Goal: Transaction & Acquisition: Book appointment/travel/reservation

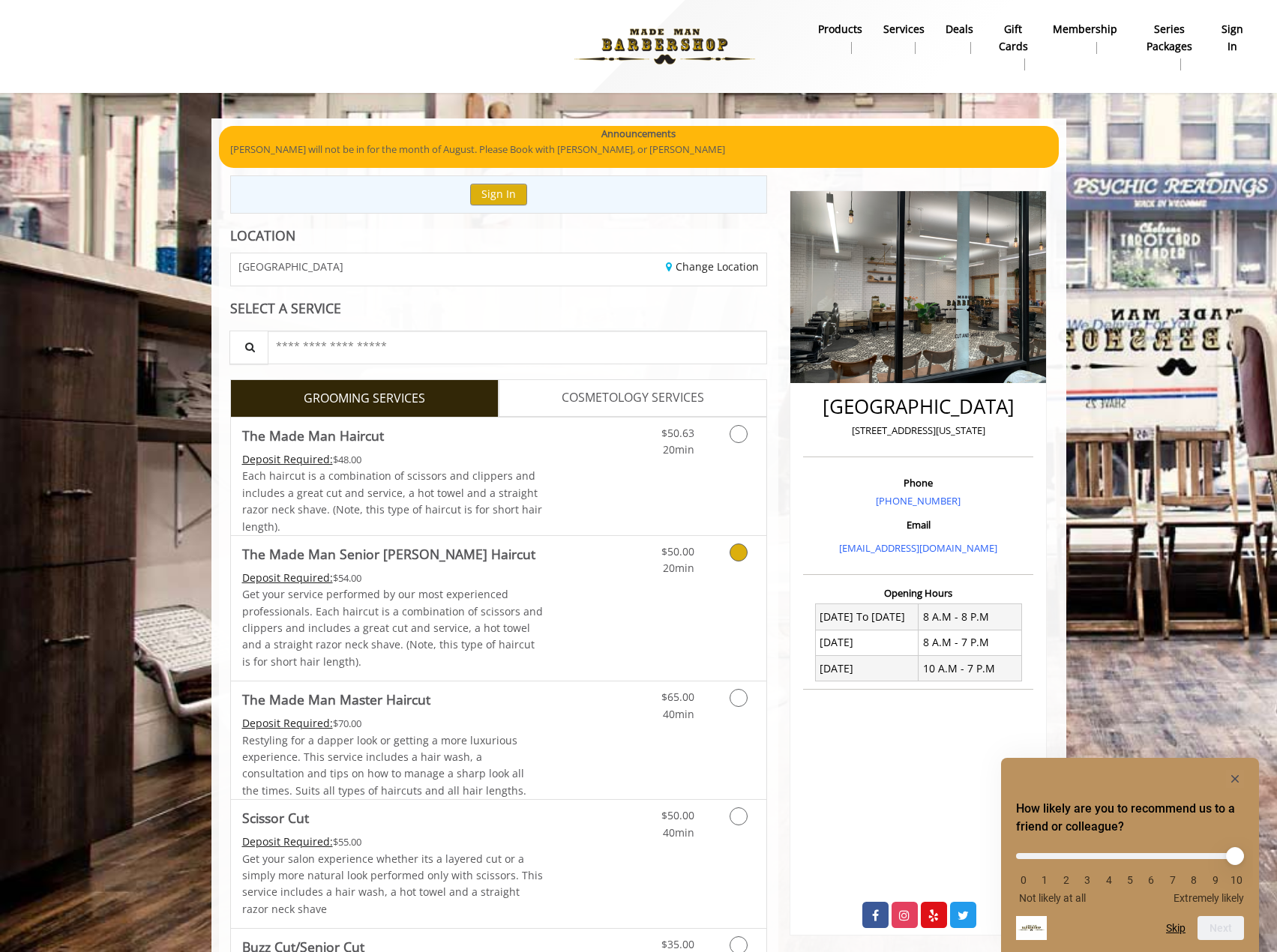
click at [635, 623] on div "$50.00 20min" at bounding box center [699, 608] width 134 height 145
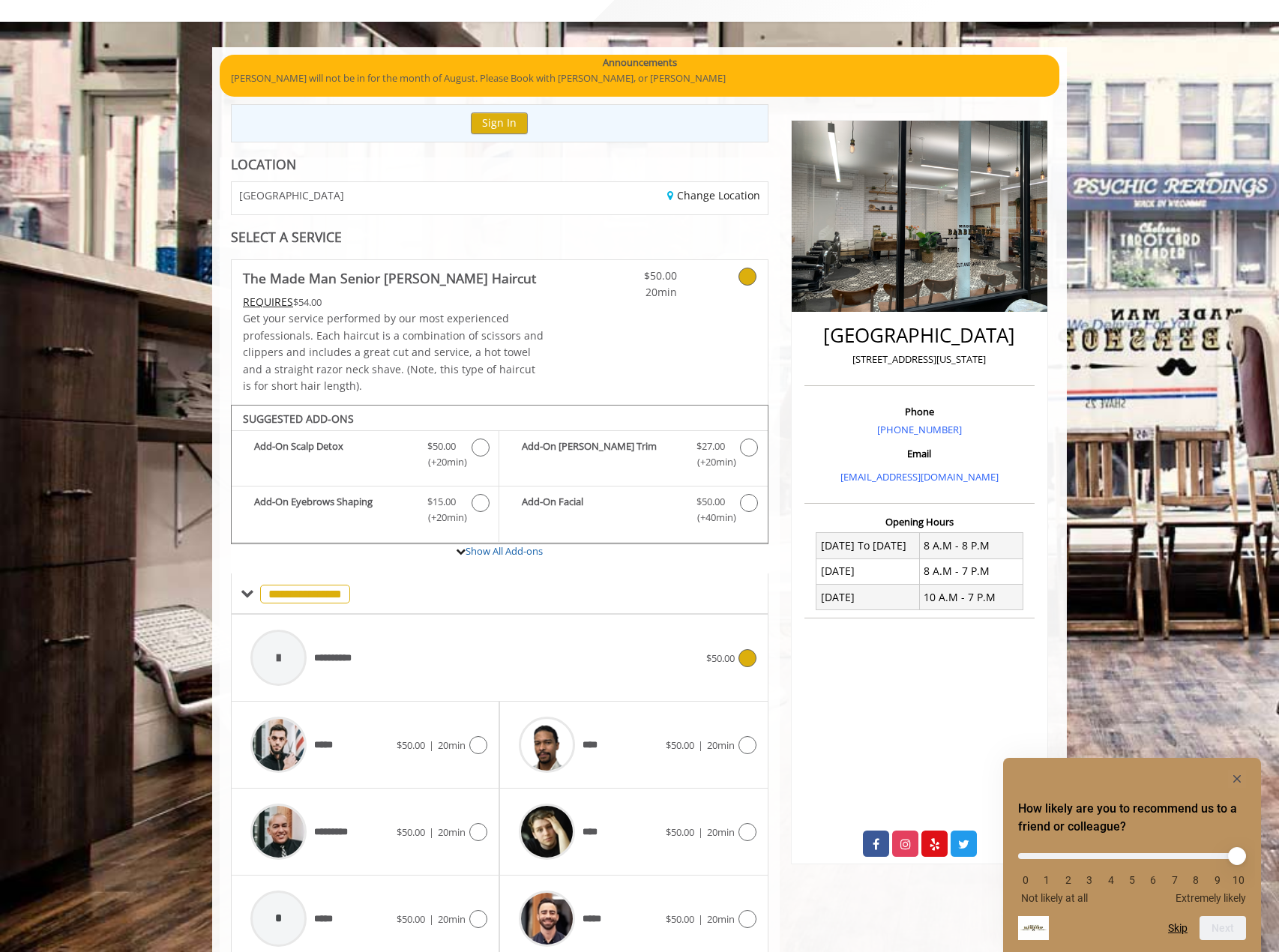
scroll to position [134, 0]
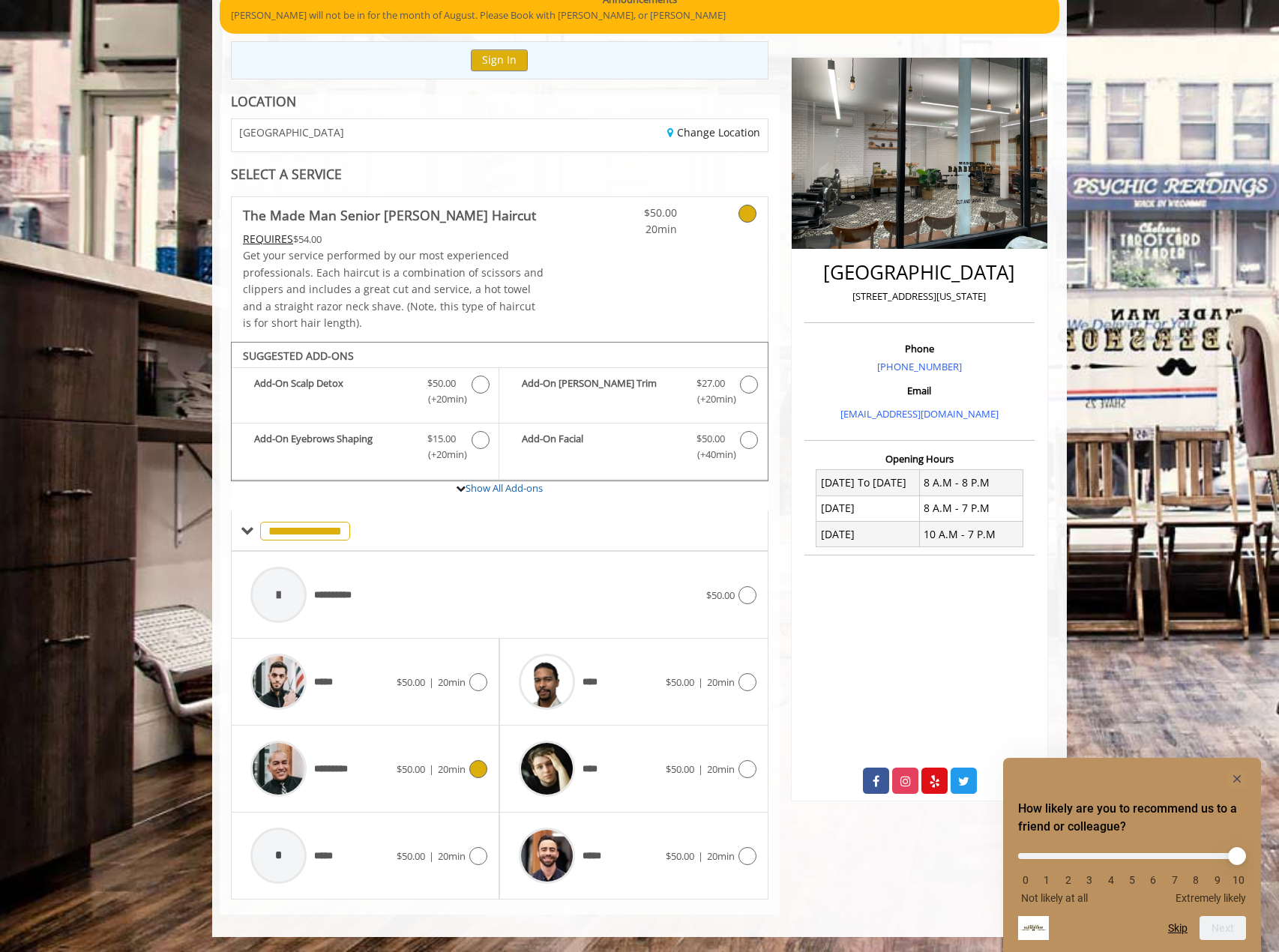
click at [483, 769] on icon at bounding box center [477, 769] width 18 height 18
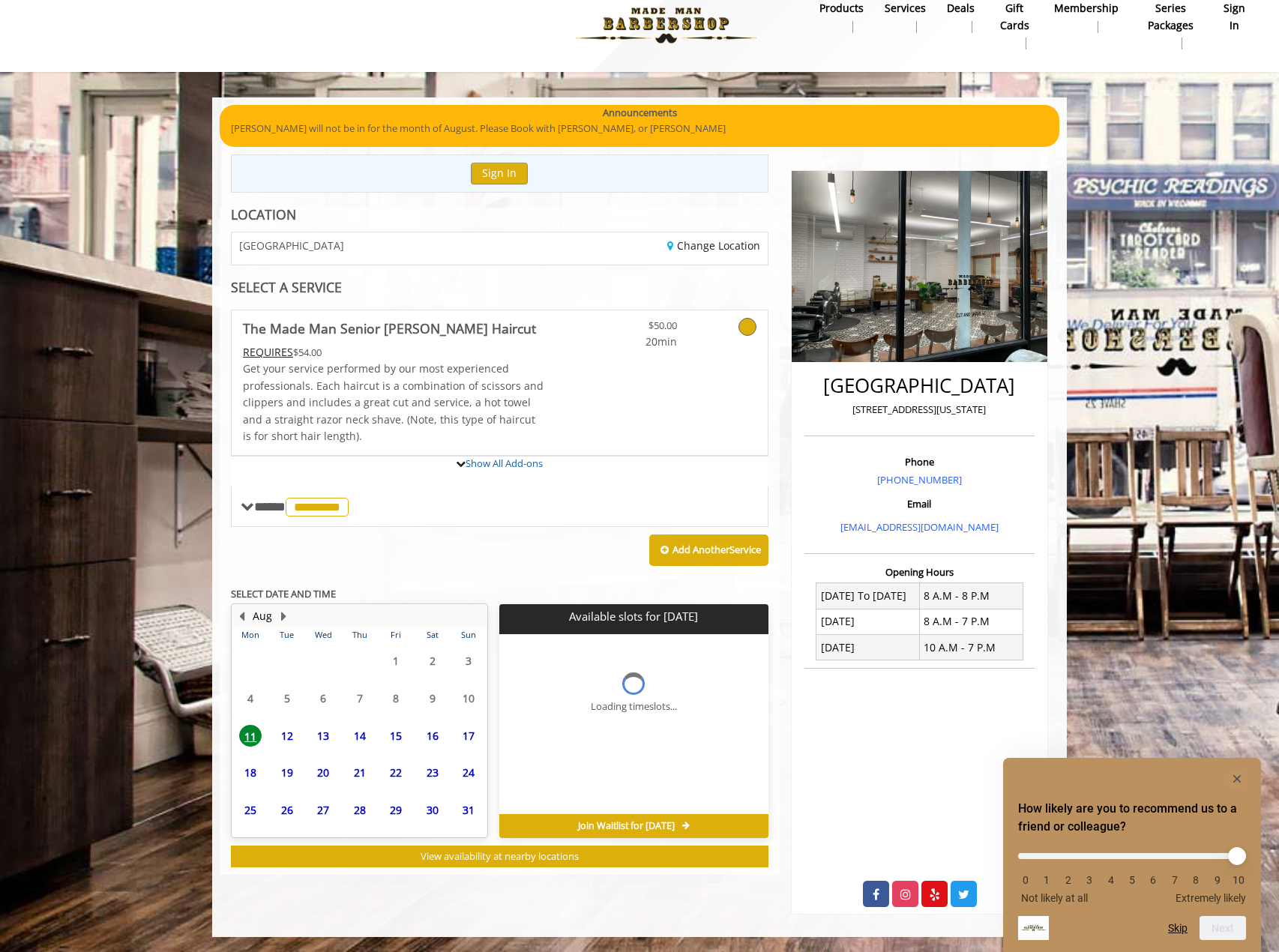
scroll to position [118, 0]
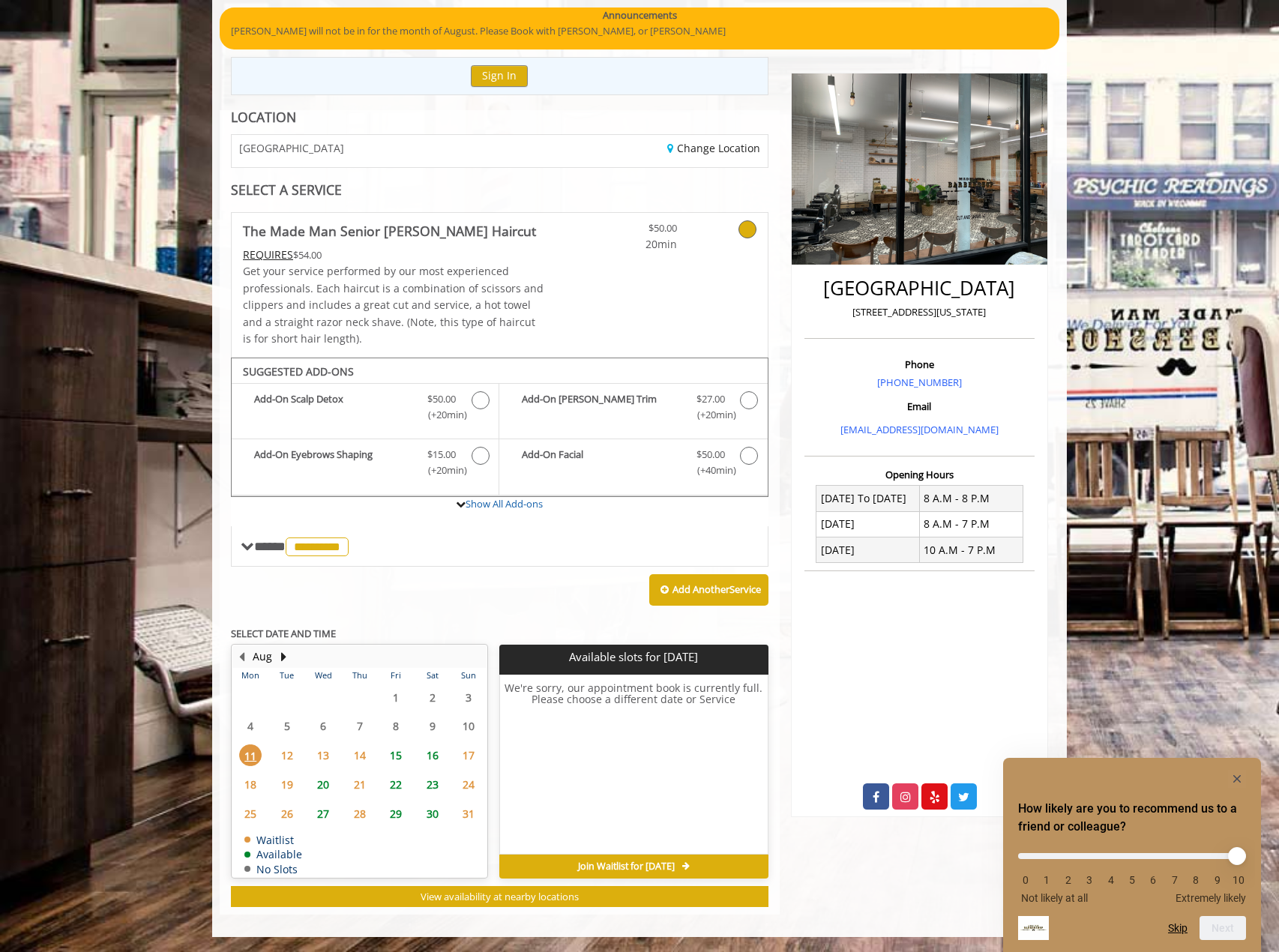
click at [431, 760] on span "16" at bounding box center [433, 755] width 23 height 22
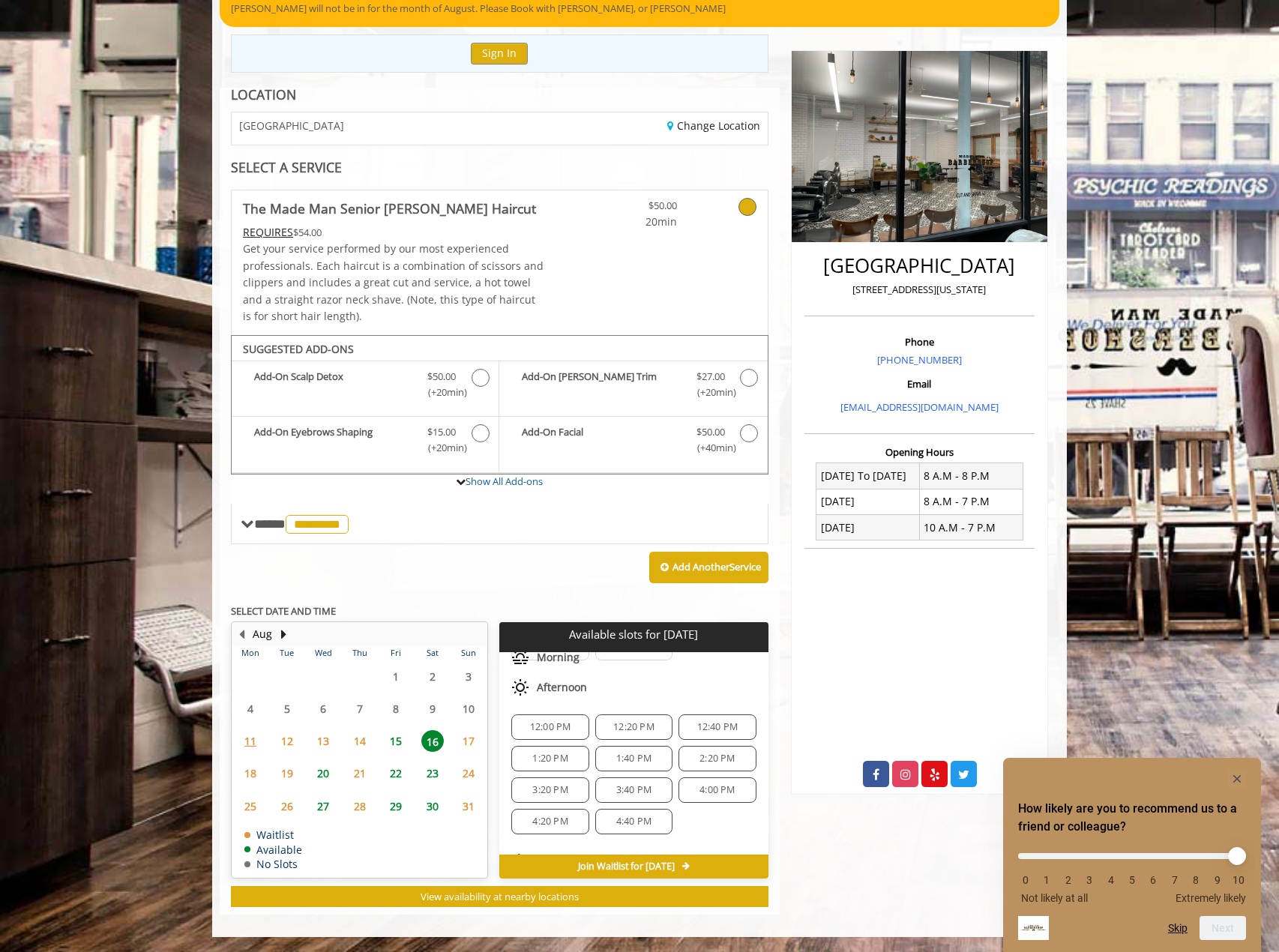
scroll to position [145, 0]
click at [656, 678] on div "Afternoon" at bounding box center [634, 666] width 269 height 30
click at [634, 746] on span "12:20 PM" at bounding box center [633, 749] width 41 height 12
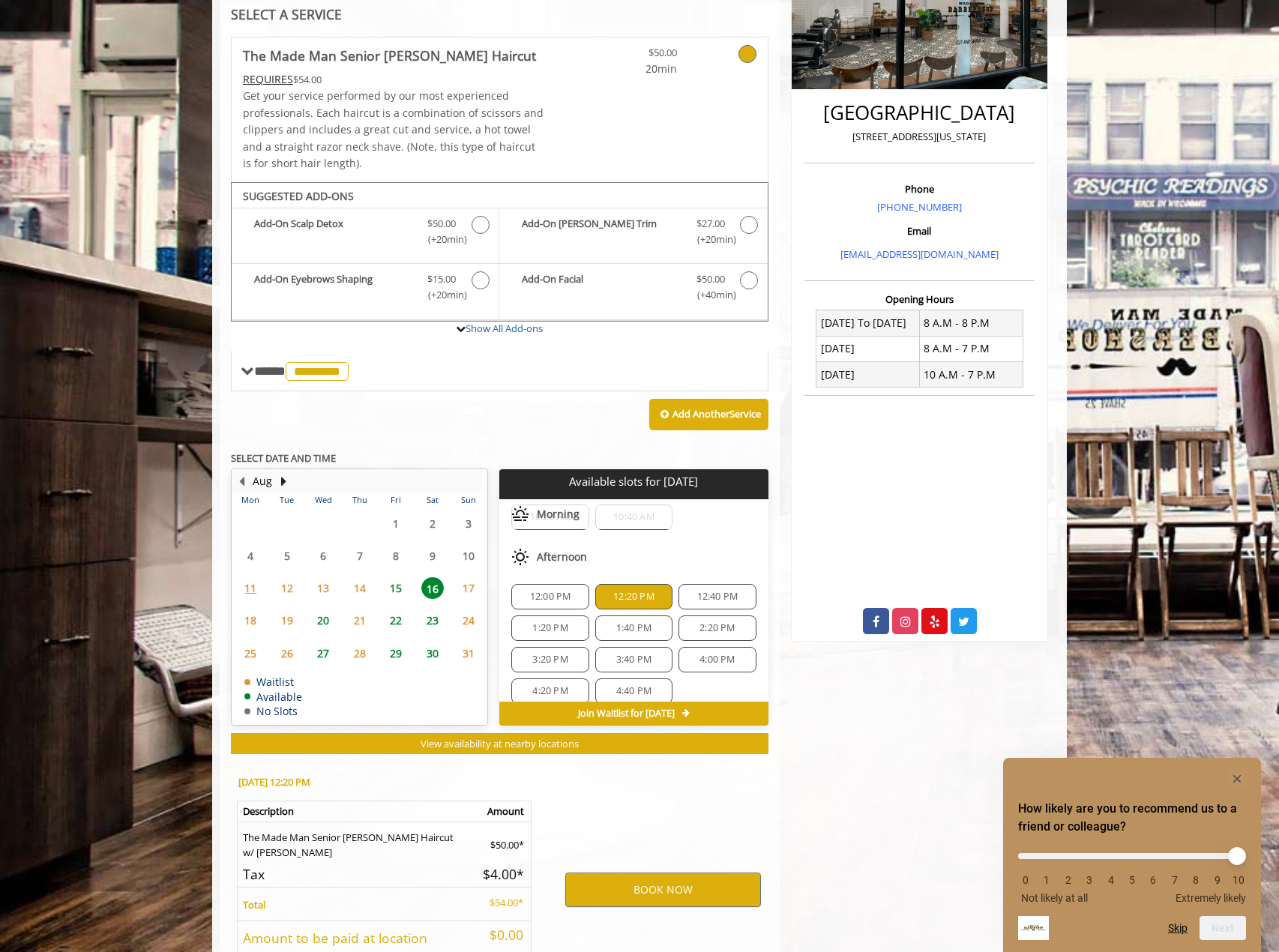
scroll to position [413, 0]
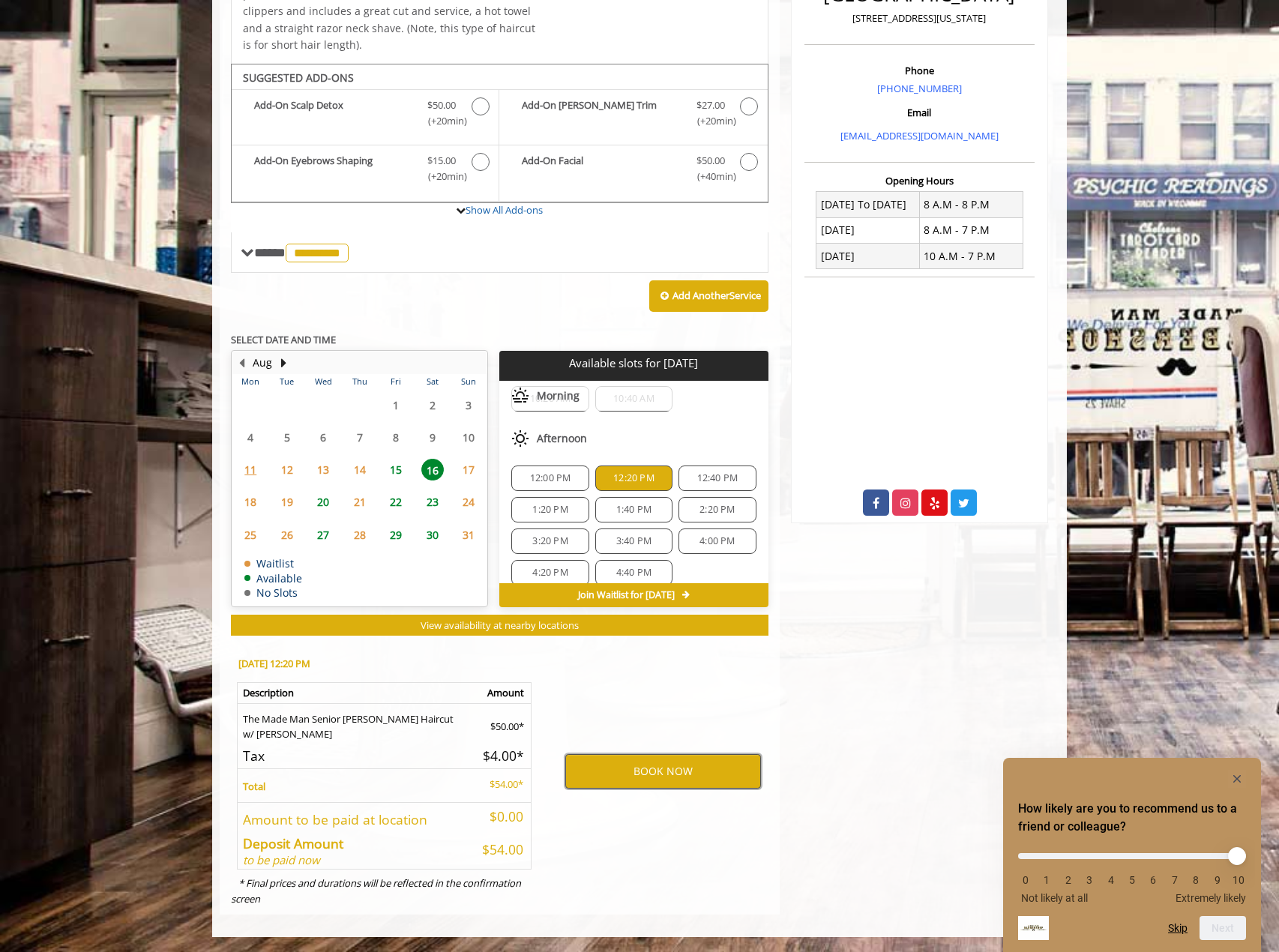
click at [673, 771] on button "BOOK NOW" at bounding box center [662, 771] width 195 height 34
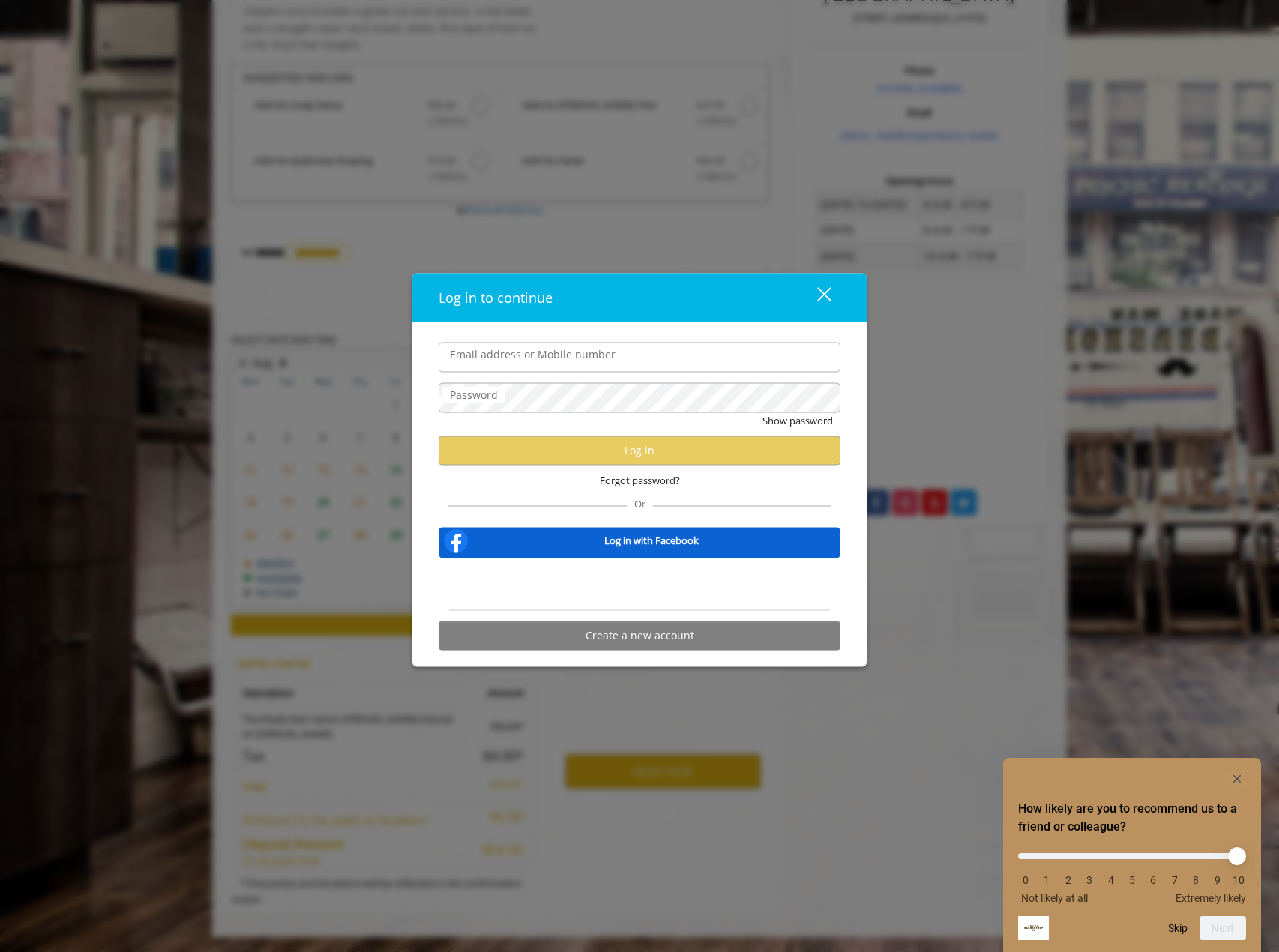
click at [550, 357] on input "Email address or Mobile number" at bounding box center [640, 356] width 402 height 30
type input "**********"
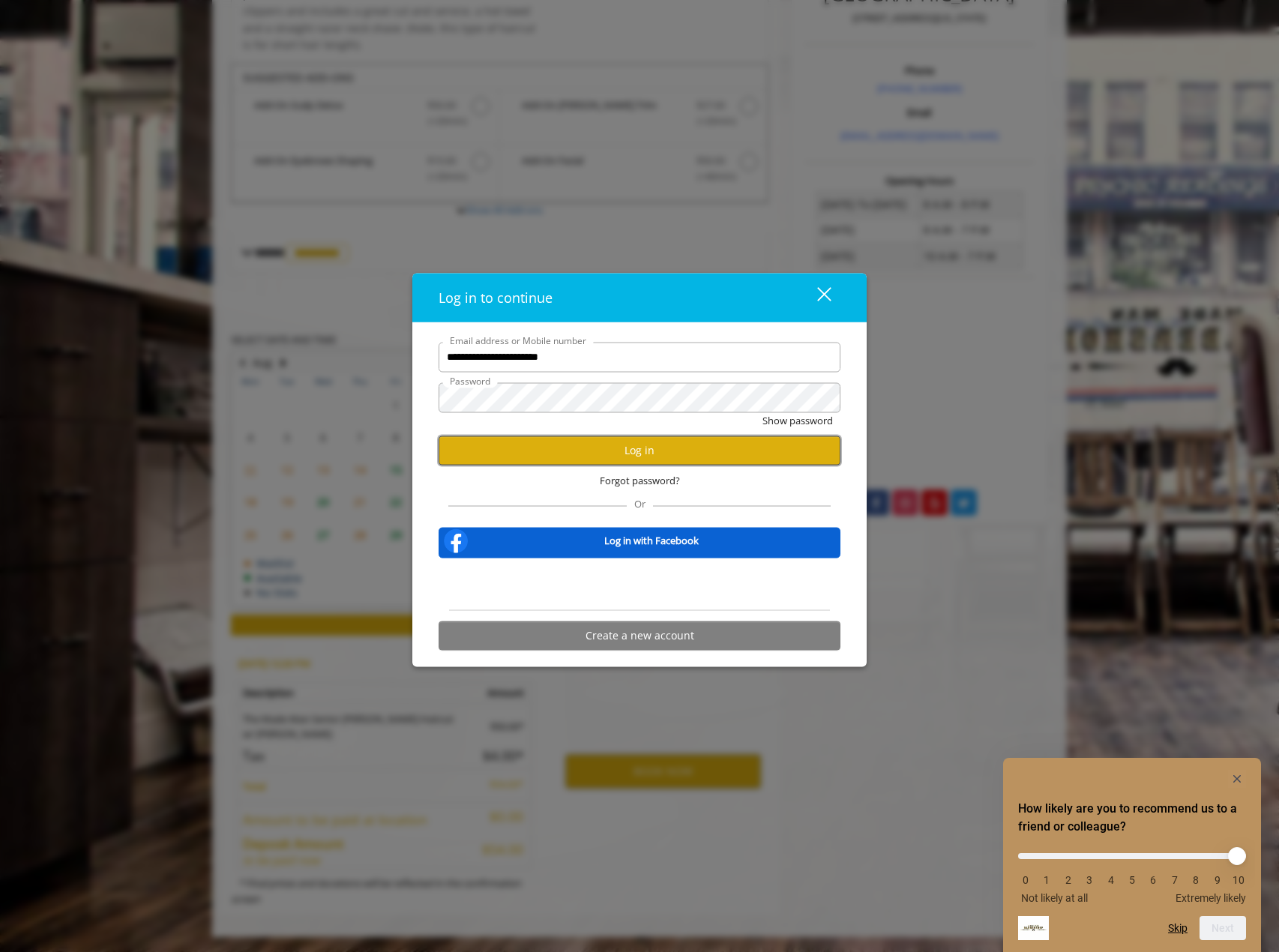
click at [521, 447] on button "Log in" at bounding box center [640, 450] width 402 height 30
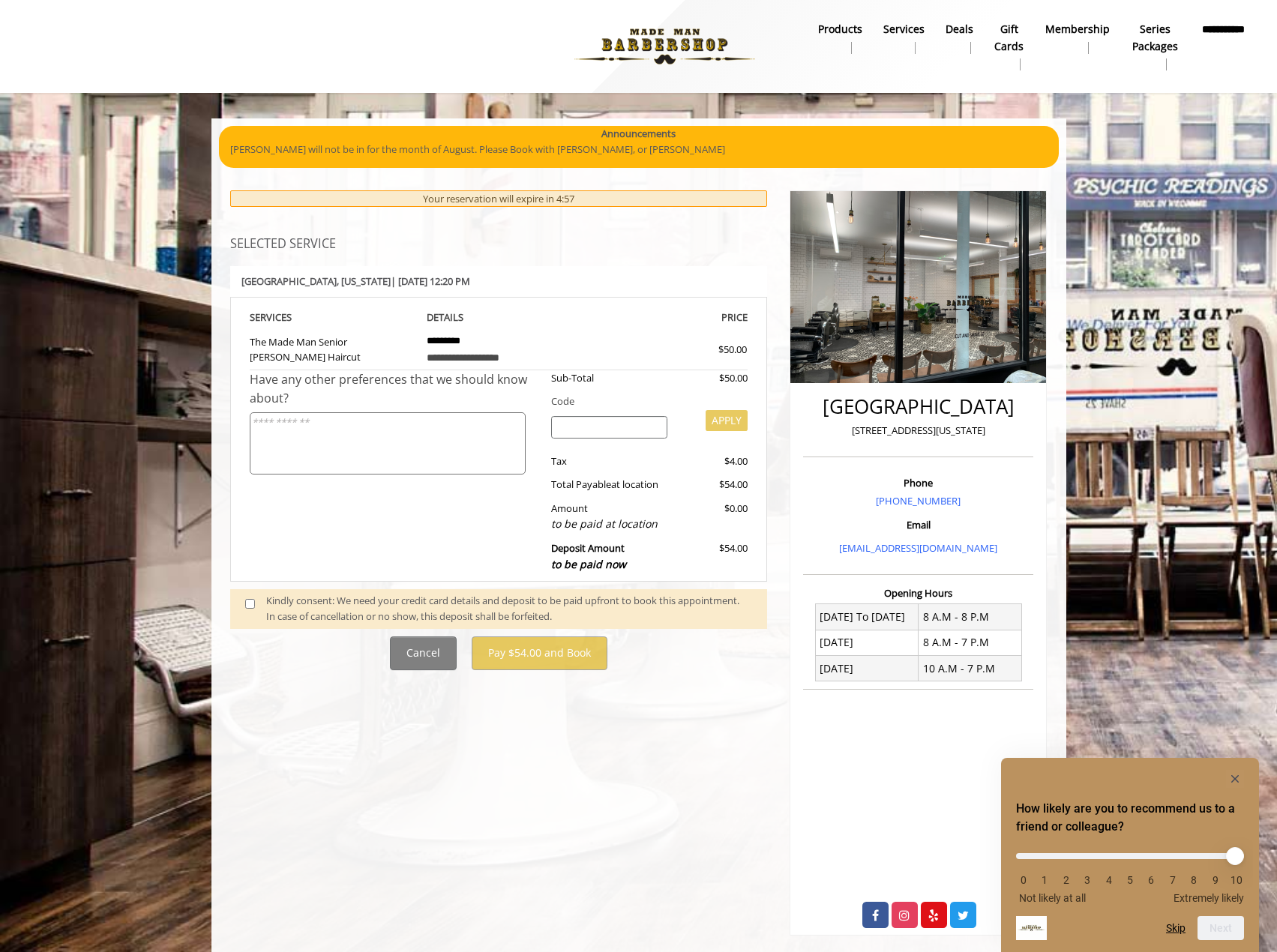
drag, startPoint x: 458, startPoint y: 566, endPoint x: 439, endPoint y: 586, distance: 27.6
click at [458, 567] on div "Have any other preferences that we should know about?" at bounding box center [395, 476] width 291 height 210
click at [253, 614] on span at bounding box center [255, 608] width 44 height 31
click at [253, 610] on span at bounding box center [255, 608] width 44 height 31
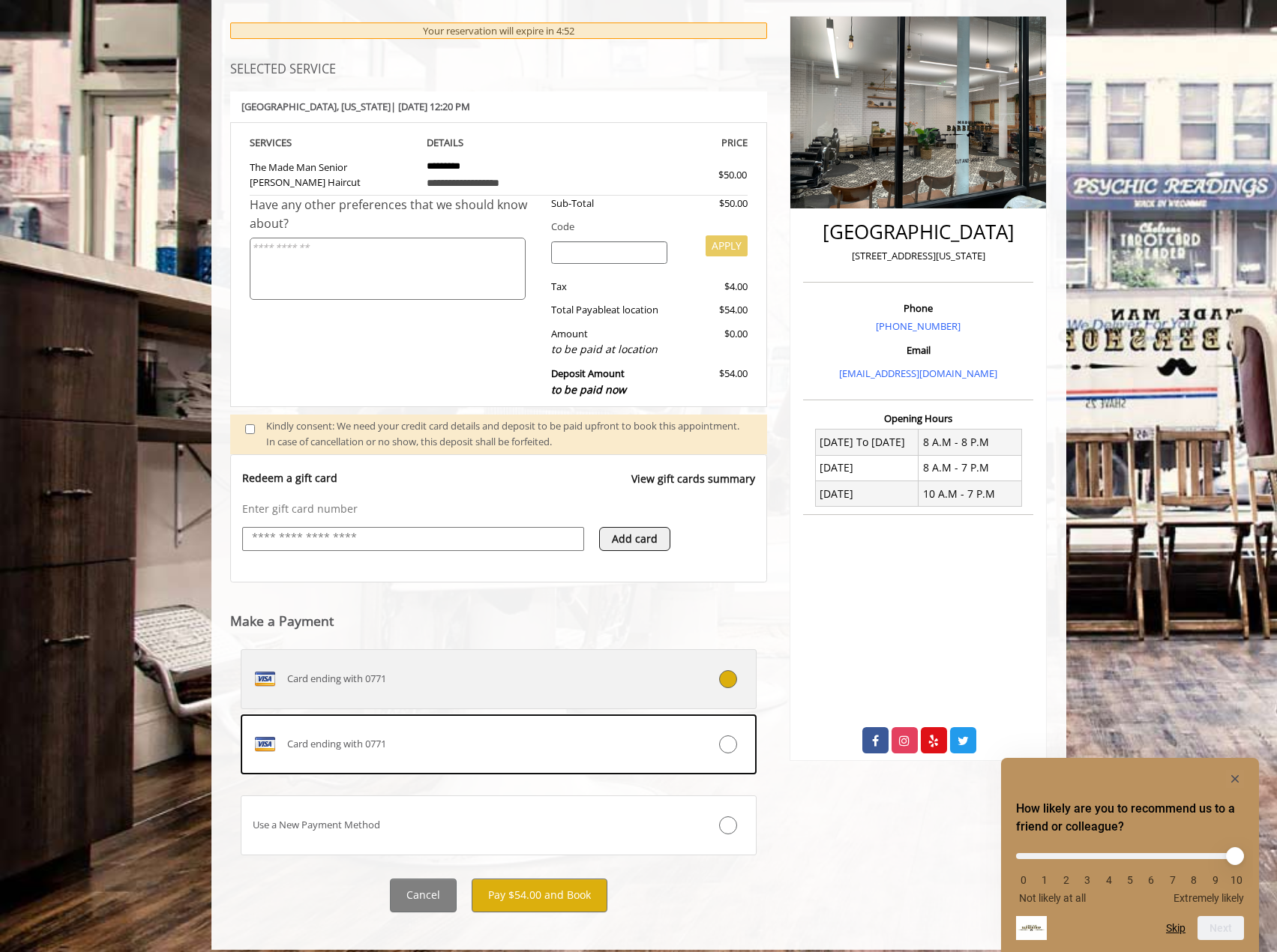
scroll to position [188, 0]
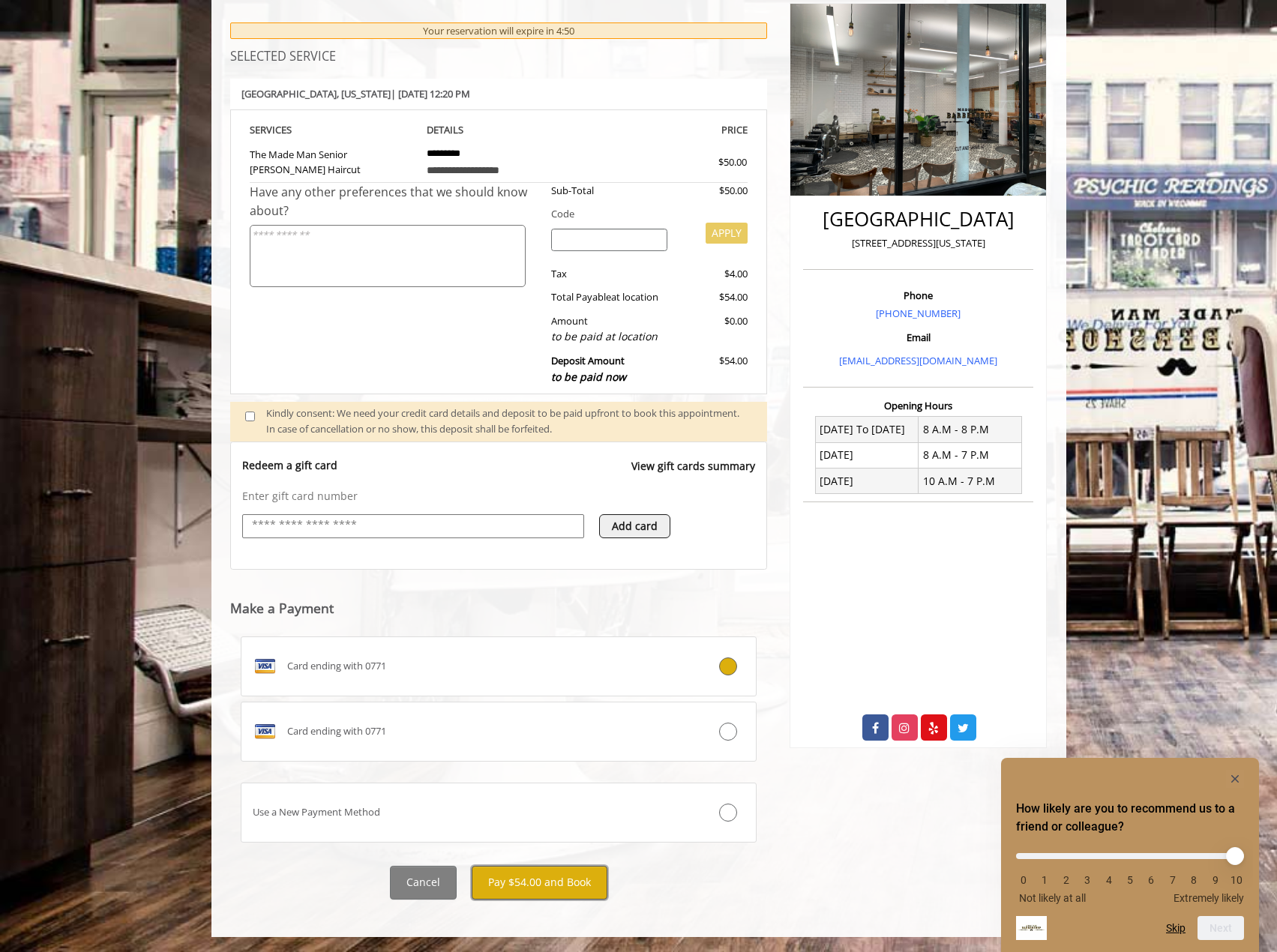
click at [560, 882] on button "Pay $54.00 and Book" at bounding box center [539, 882] width 135 height 33
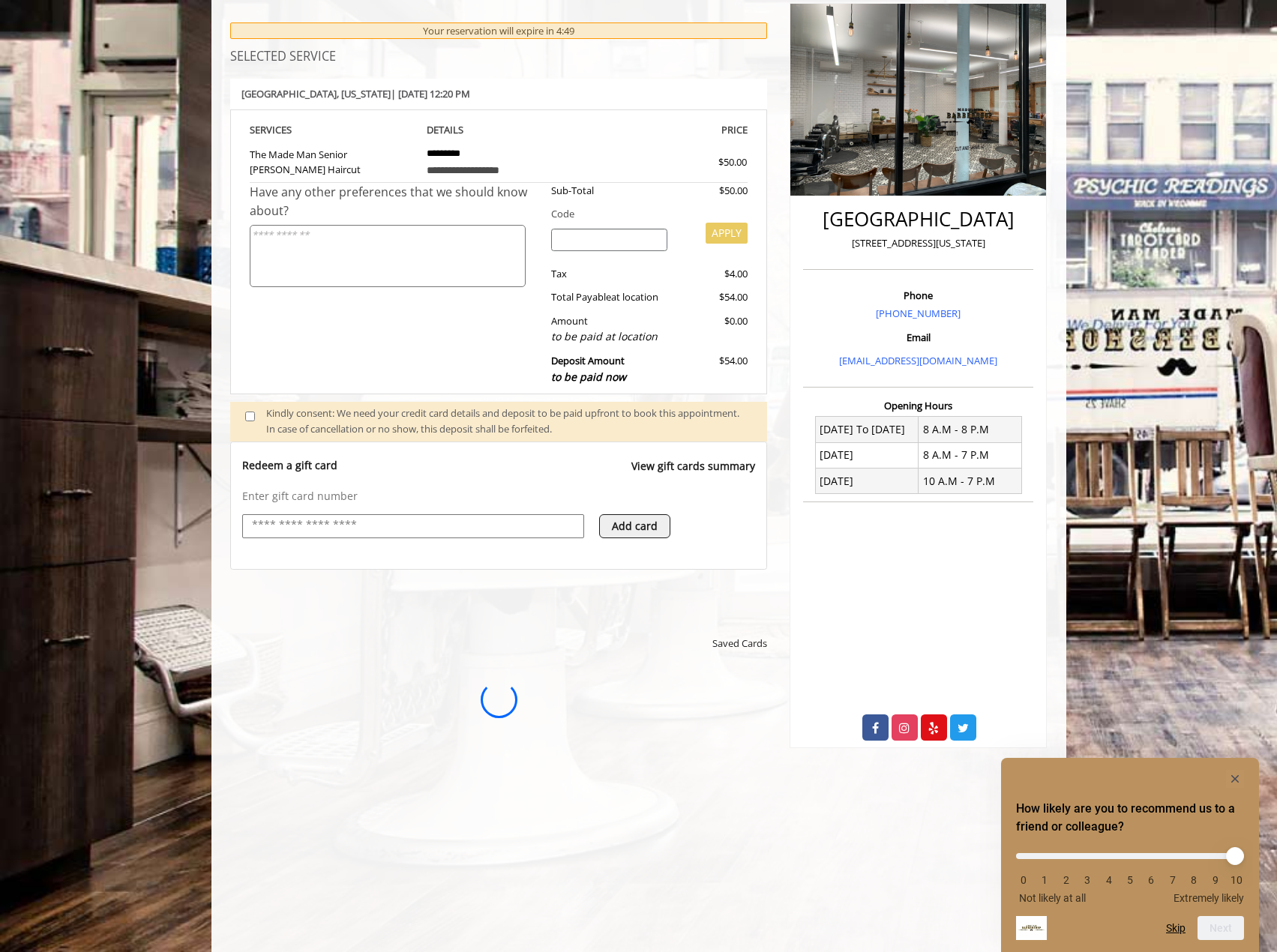
scroll to position [0, 0]
drag, startPoint x: 829, startPoint y: 219, endPoint x: 1006, endPoint y: 206, distance: 177.5
click at [1006, 209] on h2 "[GEOGRAPHIC_DATA]" at bounding box center [918, 219] width 223 height 22
copy h2 "[GEOGRAPHIC_DATA]"
